Goal: Task Accomplishment & Management: Use online tool/utility

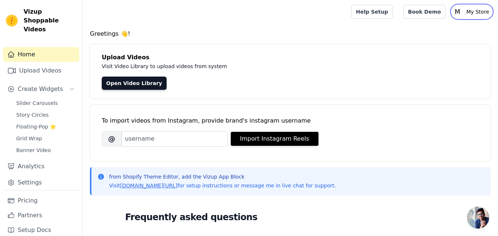
click at [472, 11] on p "My Store" at bounding box center [477, 11] width 29 height 13
click at [439, 30] on link "Settings" at bounding box center [456, 30] width 71 height 13
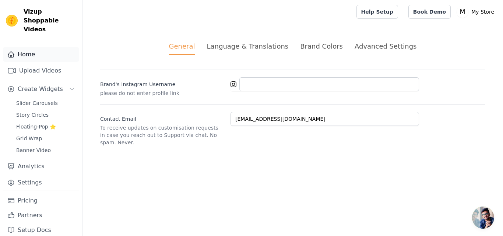
click at [48, 52] on link "Home" at bounding box center [41, 54] width 76 height 15
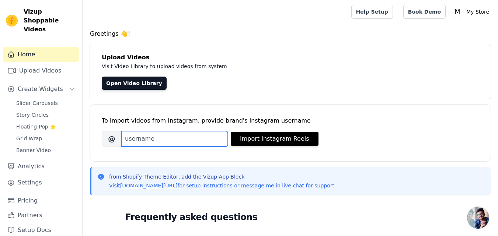
click at [150, 136] on input "Brand's Instagram Username" at bounding box center [175, 138] width 106 height 15
paste input "zsherbalpk"
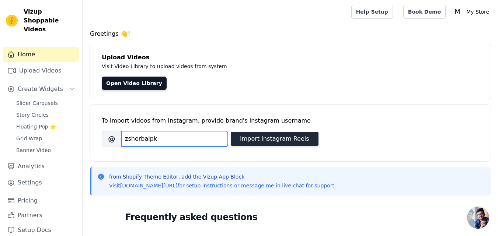
type input "zsherbalpk"
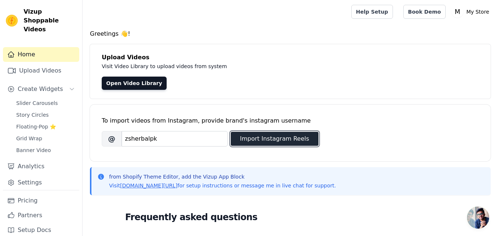
click at [277, 142] on button "Import Instagram Reels" at bounding box center [275, 139] width 88 height 14
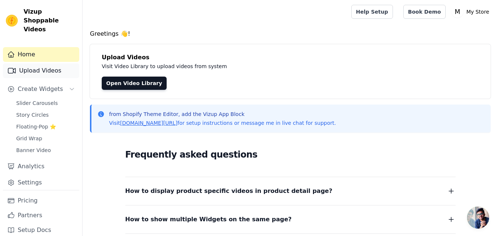
click at [22, 63] on link "Upload Videos" at bounding box center [41, 70] width 76 height 15
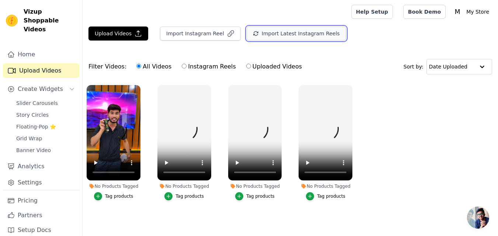
click at [308, 39] on button "Import Latest Instagram Reels" at bounding box center [295, 34] width 99 height 14
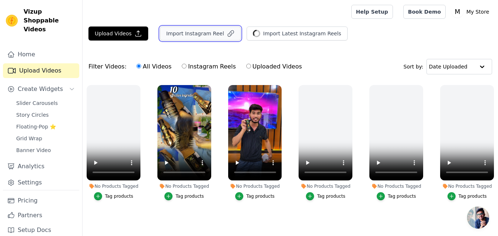
click at [183, 36] on button "Import Instagram Reel" at bounding box center [200, 34] width 81 height 14
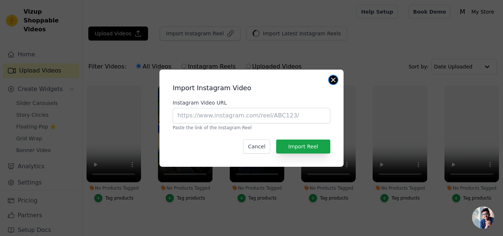
click at [334, 81] on button "Close modal" at bounding box center [333, 80] width 9 height 9
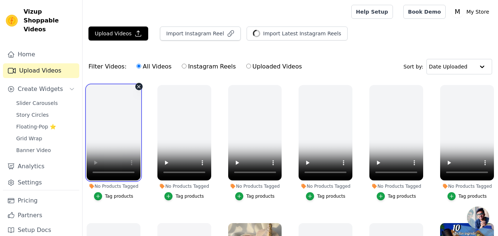
click at [117, 129] on video at bounding box center [114, 132] width 54 height 95
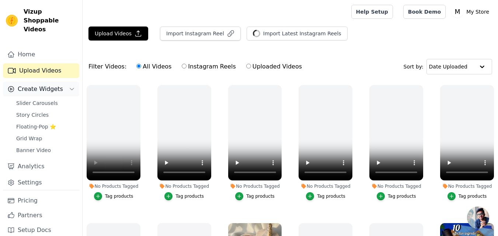
click at [31, 85] on span "Create Widgets" at bounding box center [40, 89] width 45 height 9
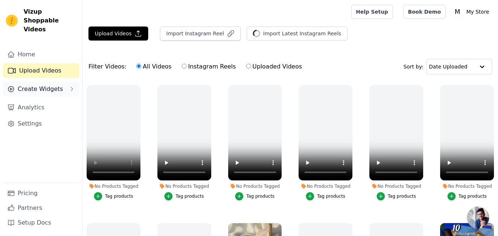
click at [40, 85] on span "Create Widgets" at bounding box center [40, 89] width 45 height 9
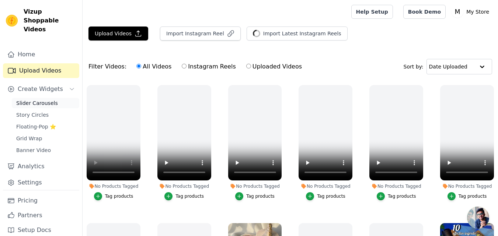
click at [27, 98] on link "Slider Carousels" at bounding box center [45, 103] width 67 height 10
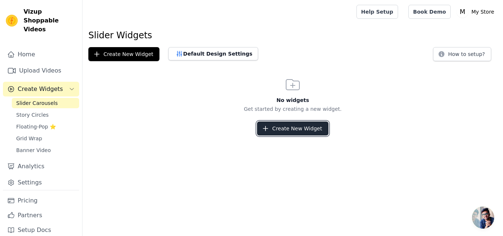
click at [299, 125] on button "Create New Widget" at bounding box center [292, 129] width 71 height 14
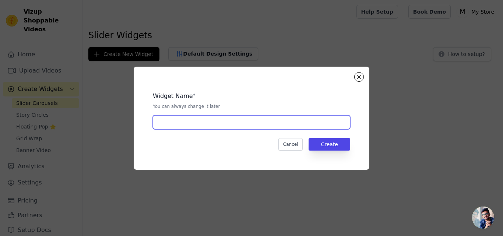
click at [195, 122] on input "text" at bounding box center [251, 122] width 197 height 14
type input "zs"
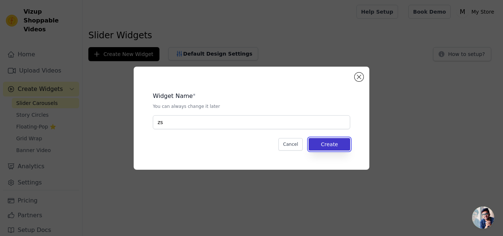
click at [339, 145] on button "Create" at bounding box center [330, 144] width 42 height 13
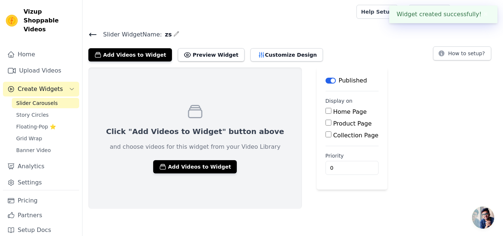
click at [326, 112] on input "Home Page" at bounding box center [329, 111] width 6 height 6
checkbox input "true"
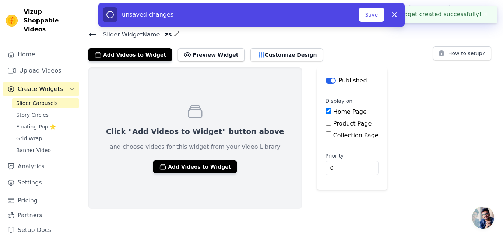
click at [326, 123] on input "Product Page" at bounding box center [329, 123] width 6 height 6
checkbox input "true"
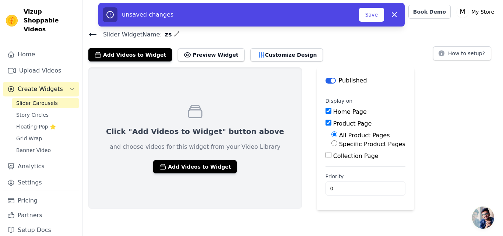
click at [326, 156] on input "Collection Page" at bounding box center [329, 155] width 6 height 6
checkbox input "true"
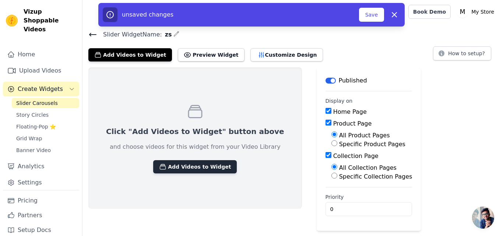
click at [188, 163] on button "Add Videos to Widget" at bounding box center [195, 166] width 84 height 13
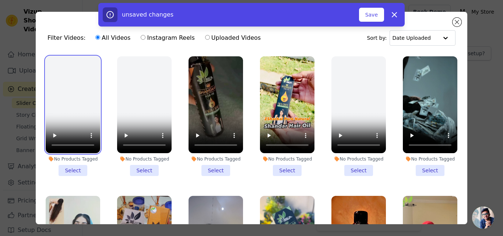
click at [63, 106] on video at bounding box center [73, 104] width 55 height 97
click at [66, 118] on video at bounding box center [73, 104] width 55 height 97
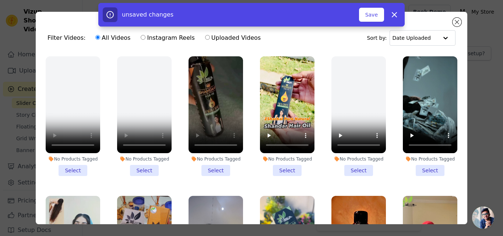
click at [216, 169] on li "No Products Tagged Select" at bounding box center [216, 116] width 55 height 120
click at [0, 0] on input "No Products Tagged Select" at bounding box center [0, 0] width 0 height 0
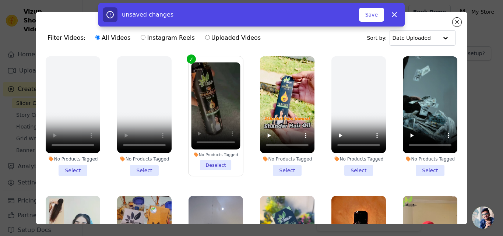
click at [286, 170] on li "No Products Tagged Select" at bounding box center [287, 116] width 55 height 120
click at [0, 0] on input "No Products Tagged Select" at bounding box center [0, 0] width 0 height 0
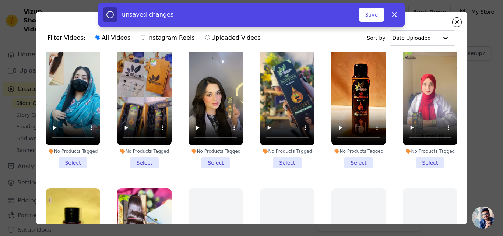
scroll to position [111, 0]
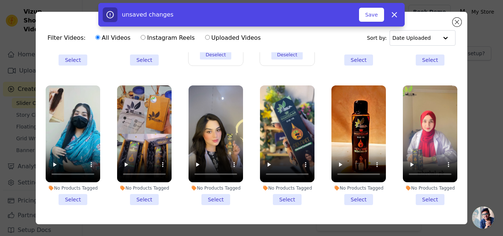
click at [74, 192] on li "No Products Tagged Select" at bounding box center [73, 145] width 55 height 120
click at [0, 0] on input "No Products Tagged Select" at bounding box center [0, 0] width 0 height 0
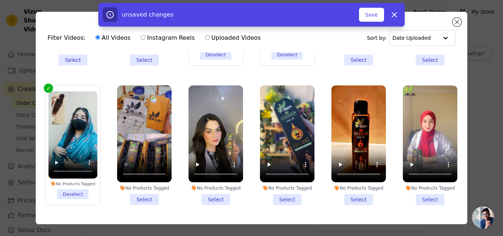
click at [146, 193] on li "No Products Tagged Select" at bounding box center [144, 145] width 55 height 120
click at [0, 0] on input "No Products Tagged Select" at bounding box center [0, 0] width 0 height 0
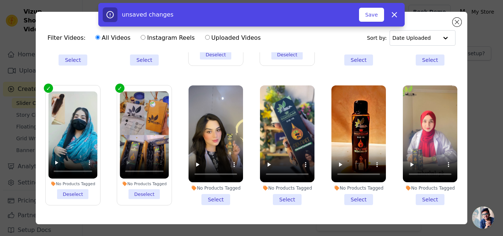
click at [214, 193] on li "No Products Tagged Select" at bounding box center [216, 145] width 55 height 120
click at [0, 0] on input "No Products Tagged Select" at bounding box center [0, 0] width 0 height 0
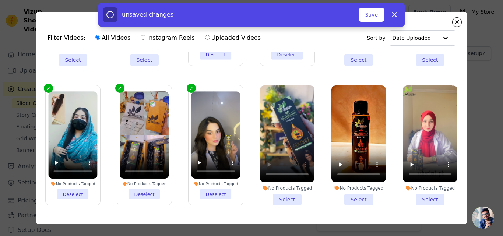
click at [278, 191] on li "No Products Tagged Select" at bounding box center [287, 145] width 55 height 120
click at [0, 0] on input "No Products Tagged Select" at bounding box center [0, 0] width 0 height 0
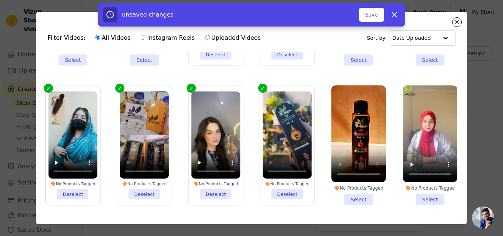
click at [356, 196] on li "No Products Tagged Select" at bounding box center [359, 145] width 55 height 120
click at [0, 0] on input "No Products Tagged Select" at bounding box center [0, 0] width 0 height 0
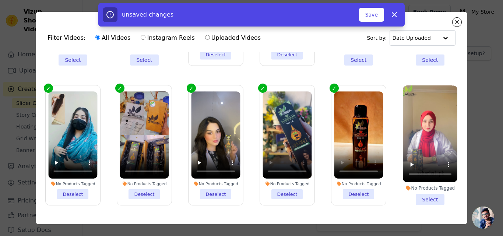
click at [425, 193] on li "No Products Tagged Select" at bounding box center [430, 145] width 55 height 120
click at [0, 0] on input "No Products Tagged Select" at bounding box center [0, 0] width 0 height 0
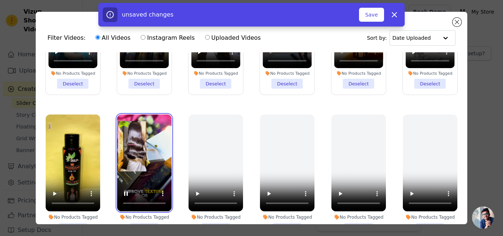
scroll to position [258, 0]
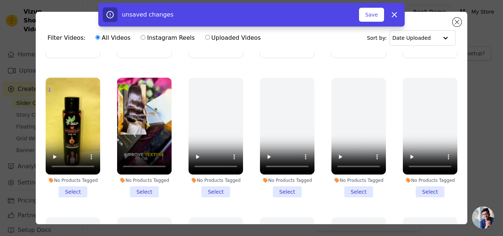
click at [145, 185] on li "No Products Tagged Select" at bounding box center [144, 138] width 55 height 120
click at [0, 0] on input "No Products Tagged Select" at bounding box center [0, 0] width 0 height 0
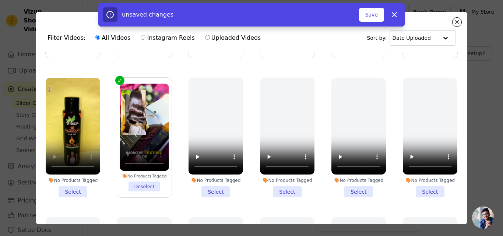
click at [74, 185] on li "No Products Tagged Select" at bounding box center [73, 138] width 55 height 120
click at [0, 0] on input "No Products Tagged Select" at bounding box center [0, 0] width 0 height 0
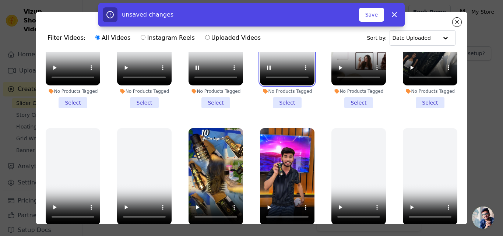
scroll to position [700, 0]
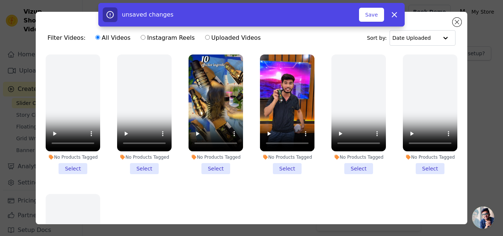
click at [281, 156] on li "No Products Tagged Select" at bounding box center [287, 115] width 55 height 120
click at [0, 0] on input "No Products Tagged Select" at bounding box center [0, 0] width 0 height 0
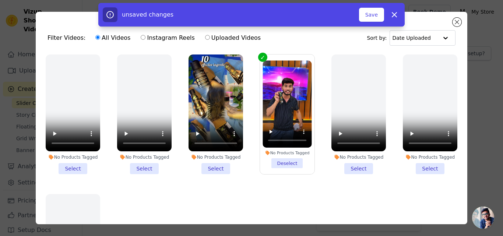
scroll to position [663, 0]
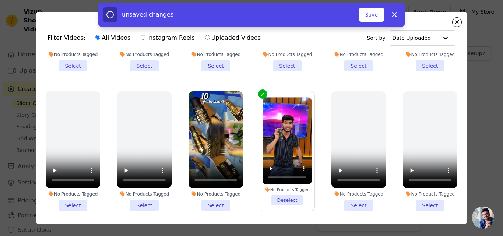
click at [209, 191] on li "No Products Tagged Select" at bounding box center [216, 151] width 55 height 120
click at [0, 0] on input "No Products Tagged Select" at bounding box center [0, 0] width 0 height 0
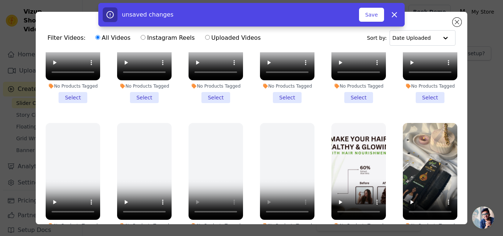
scroll to position [566, 0]
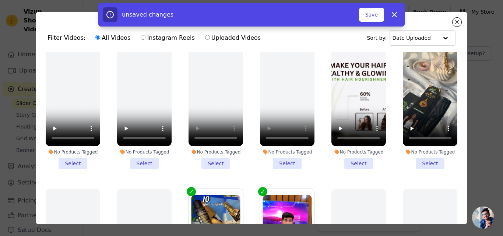
click at [288, 154] on li "No Products Tagged Select" at bounding box center [287, 109] width 55 height 120
click at [0, 0] on input "No Products Tagged Select" at bounding box center [0, 0] width 0 height 0
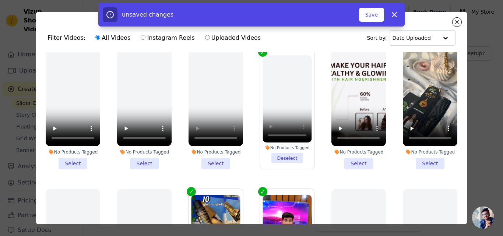
scroll to position [529, 0]
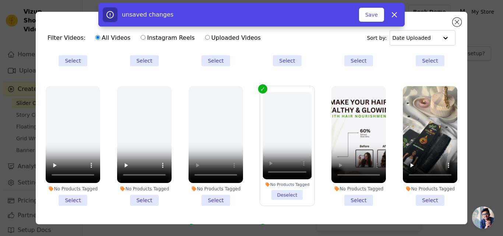
click at [357, 185] on li "No Products Tagged Select" at bounding box center [359, 146] width 55 height 120
click at [0, 0] on input "No Products Tagged Select" at bounding box center [0, 0] width 0 height 0
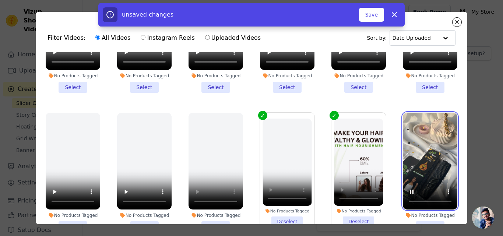
scroll to position [566, 0]
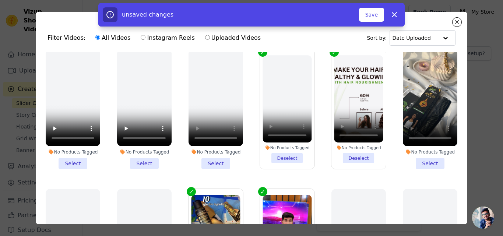
click at [427, 153] on li "No Products Tagged Select" at bounding box center [430, 109] width 55 height 120
click at [0, 0] on input "No Products Tagged Select" at bounding box center [0, 0] width 0 height 0
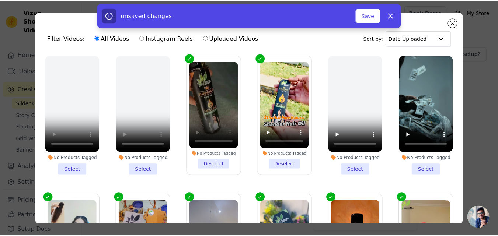
scroll to position [0, 0]
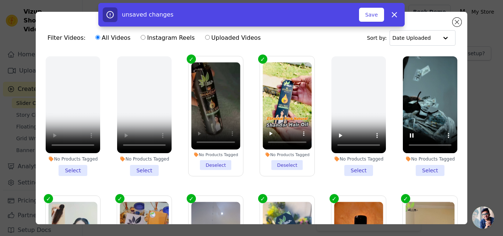
click at [423, 167] on li "No Products Tagged Select" at bounding box center [430, 116] width 55 height 120
click at [0, 0] on input "No Products Tagged Select" at bounding box center [0, 0] width 0 height 0
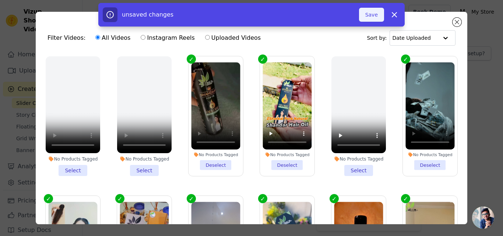
click at [379, 17] on button "Save" at bounding box center [371, 15] width 25 height 14
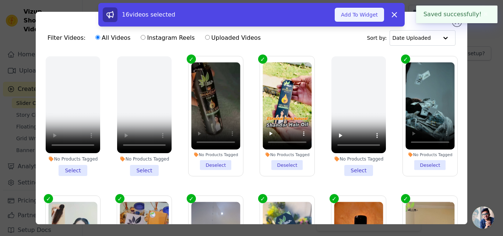
click at [355, 17] on button "Add To Widget" at bounding box center [359, 15] width 49 height 14
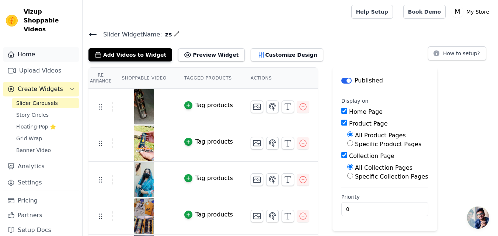
click at [32, 47] on link "Home" at bounding box center [41, 54] width 76 height 15
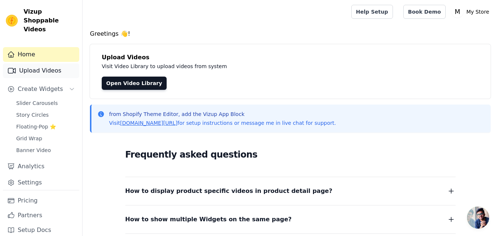
click at [55, 64] on link "Upload Videos" at bounding box center [41, 70] width 76 height 15
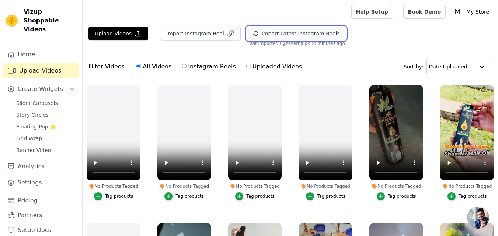
click at [286, 36] on button "Import Latest Instagram Reels" at bounding box center [295, 34] width 99 height 14
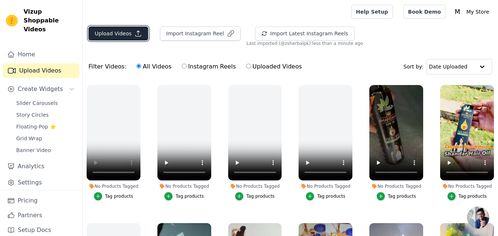
click at [123, 32] on button "Upload Videos" at bounding box center [118, 34] width 60 height 14
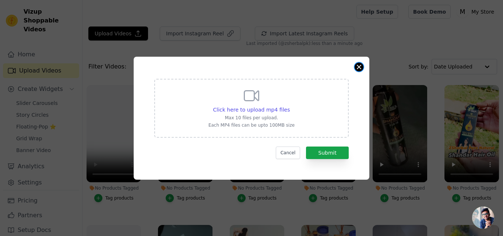
click at [358, 70] on button "Close modal" at bounding box center [359, 67] width 9 height 9
